Goal: Navigation & Orientation: Find specific page/section

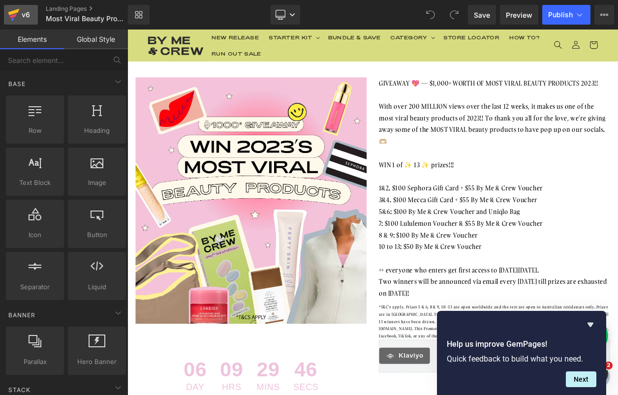
click at [36, 20] on link "v6" at bounding box center [21, 15] width 34 height 20
